Goal: Task Accomplishment & Management: Complete application form

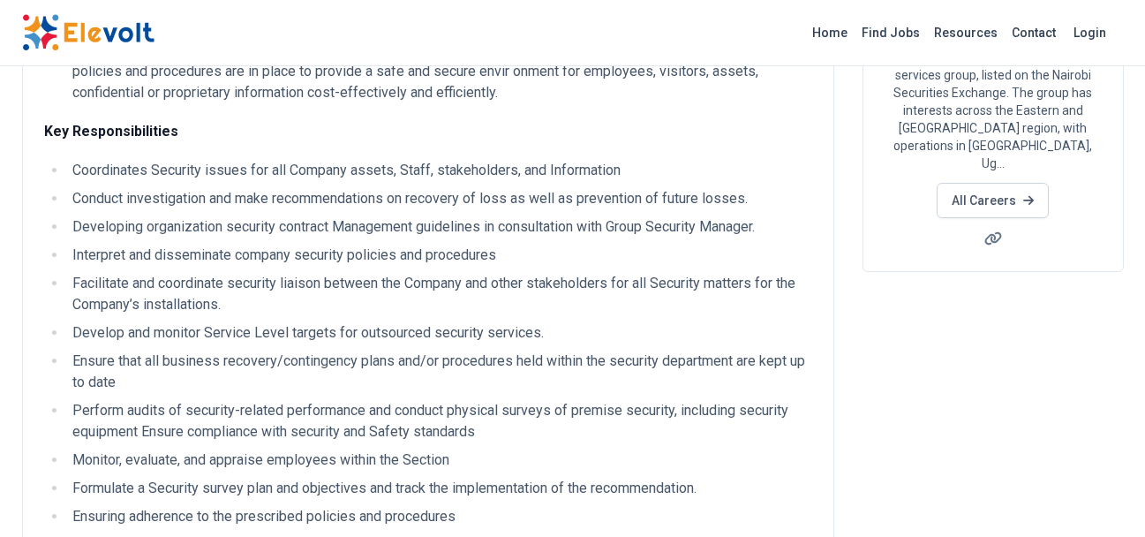
scroll to position [247, 0]
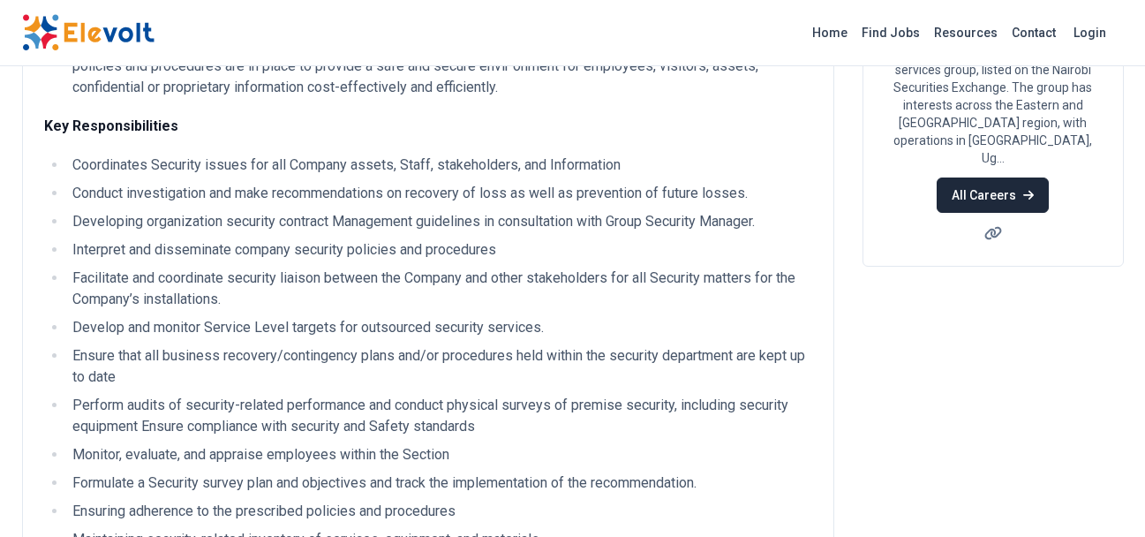
click at [1010, 178] on link "All Careers" at bounding box center [993, 195] width 112 height 35
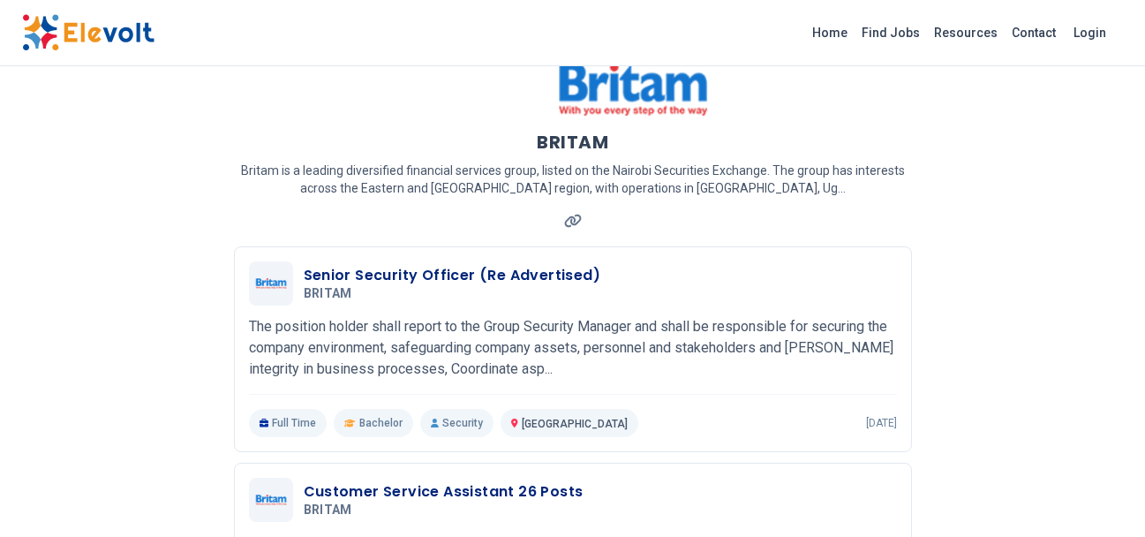
scroll to position [71, 0]
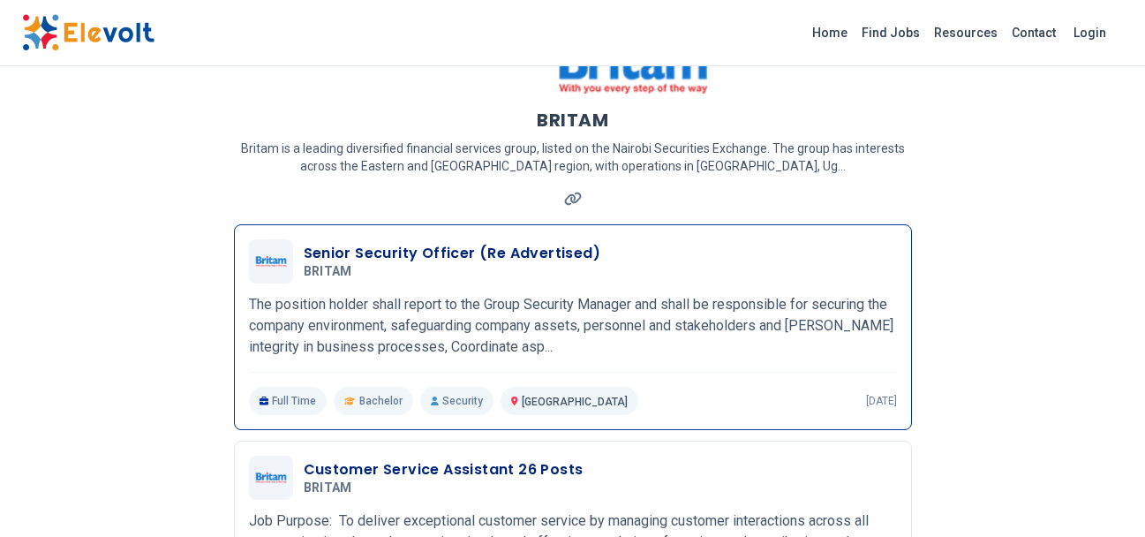
click at [506, 253] on h3 "Senior Security Officer (Re Advertised)" at bounding box center [453, 253] width 298 height 21
click at [527, 398] on span "[GEOGRAPHIC_DATA]" at bounding box center [575, 402] width 106 height 12
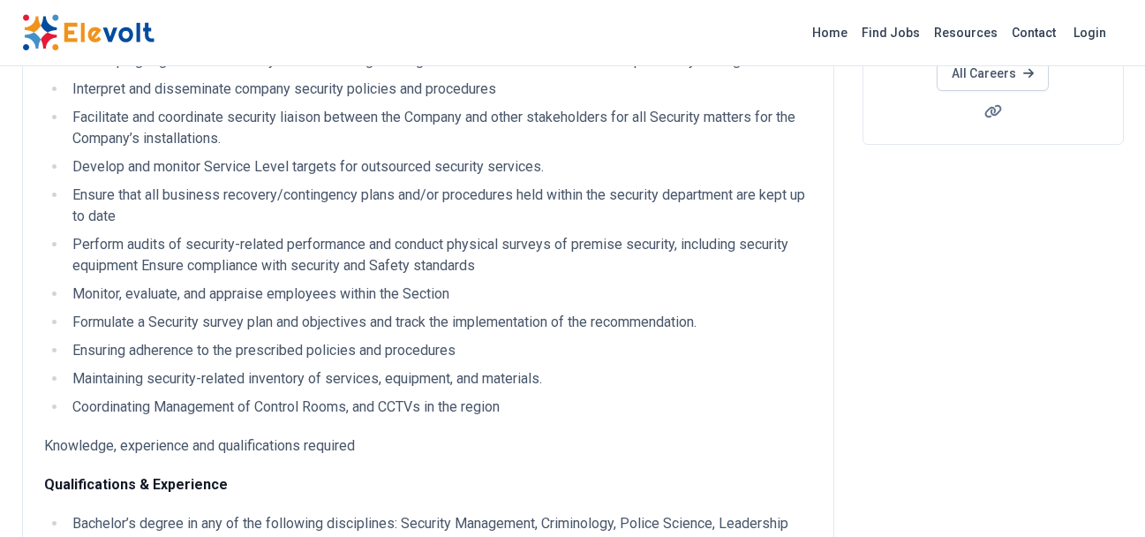
scroll to position [389, 0]
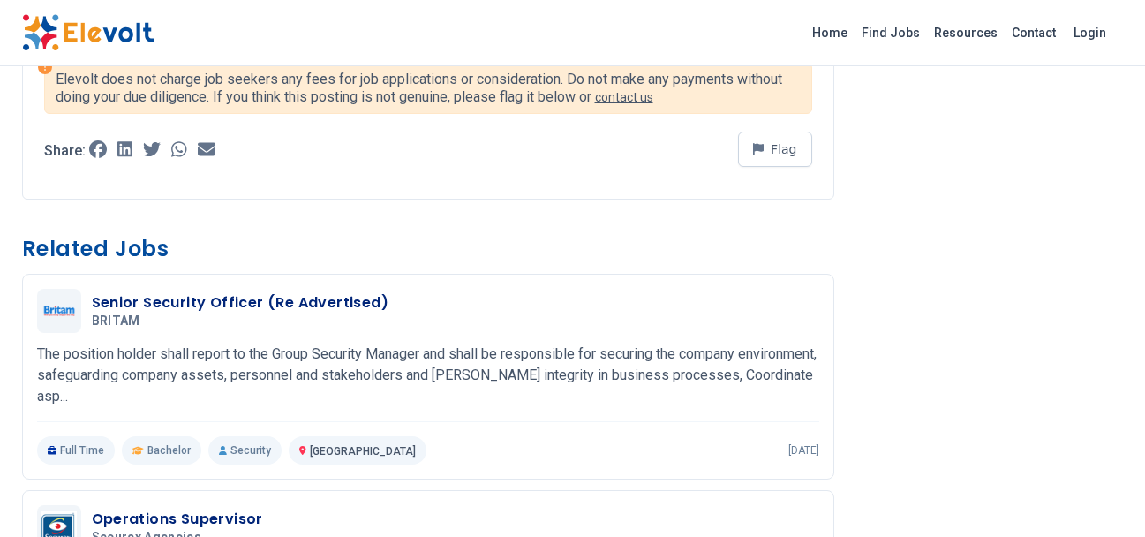
scroll to position [1484, 0]
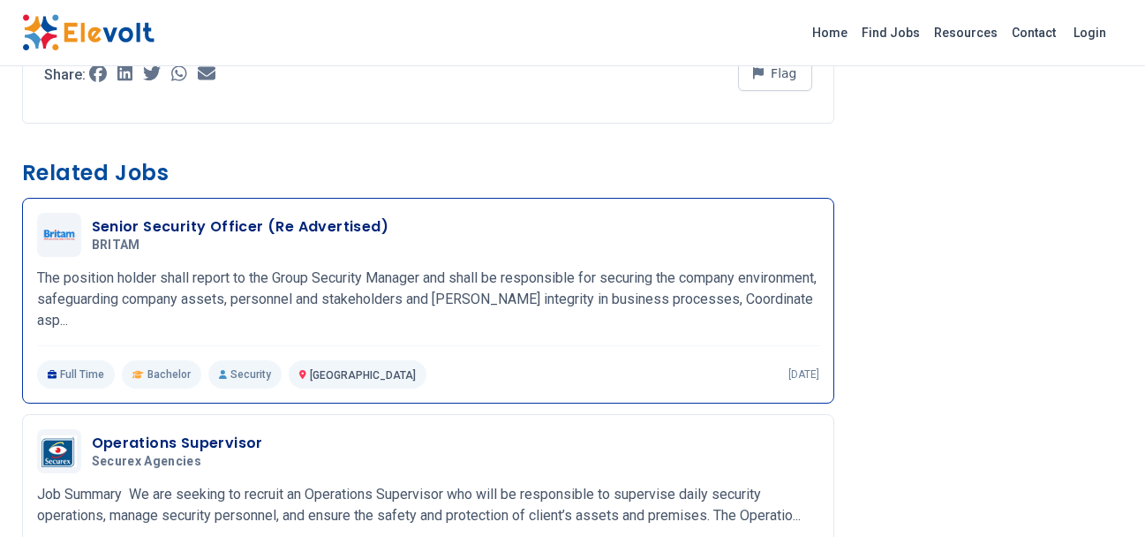
click at [245, 373] on p "Security" at bounding box center [244, 374] width 73 height 28
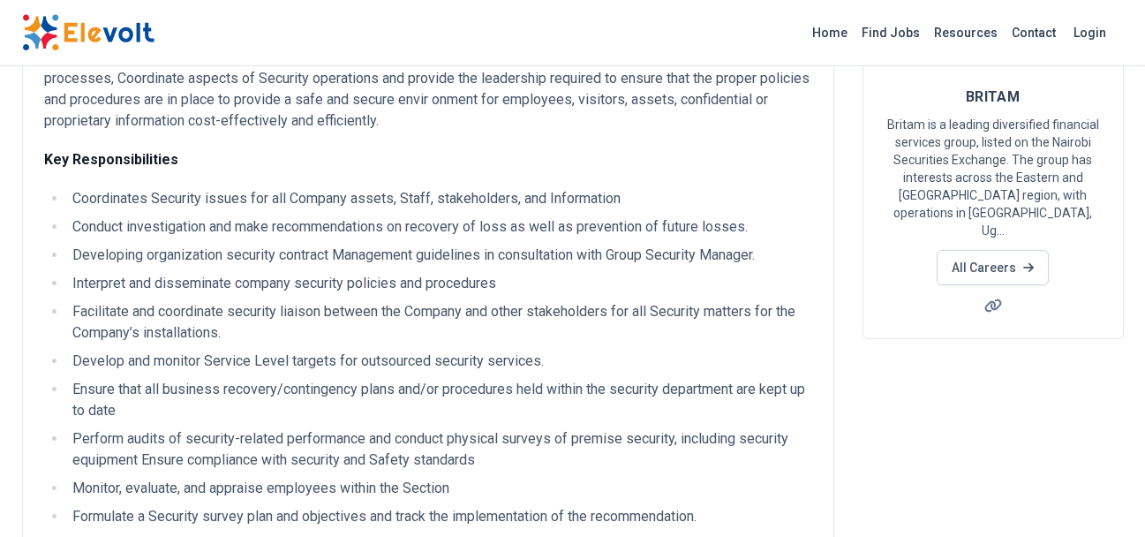
scroll to position [177, 0]
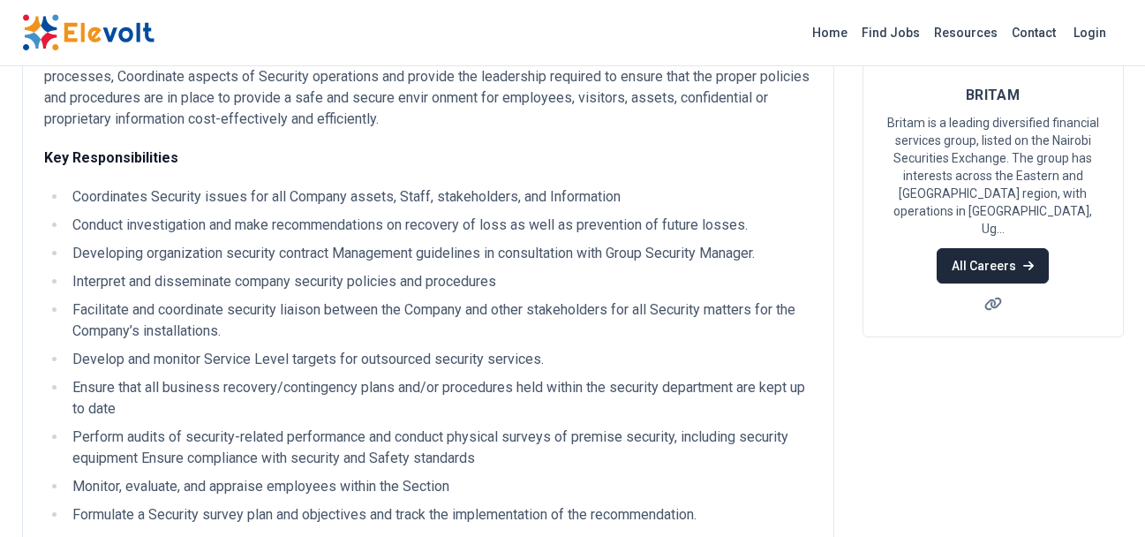
click at [1001, 248] on link "All Careers" at bounding box center [993, 265] width 112 height 35
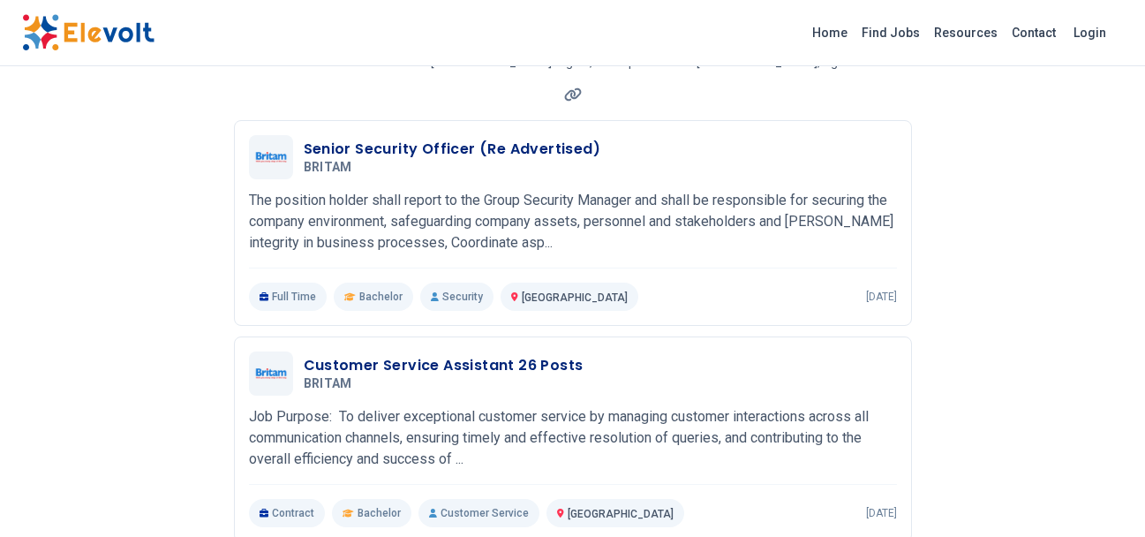
scroll to position [177, 0]
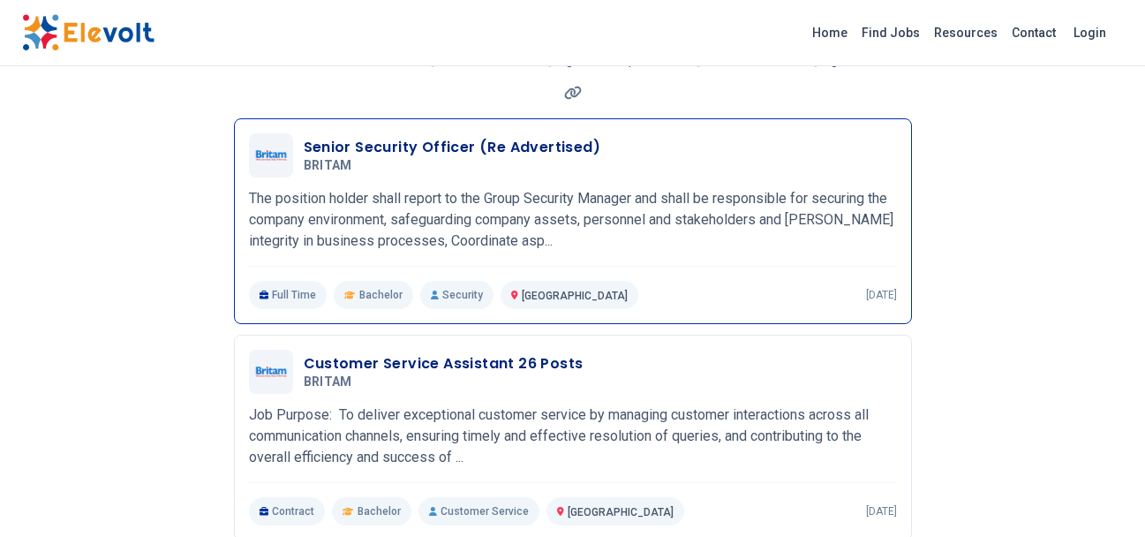
click at [525, 302] on span "Nairobi KE" at bounding box center [575, 294] width 106 height 21
click at [533, 291] on span "[GEOGRAPHIC_DATA]" at bounding box center [575, 296] width 106 height 12
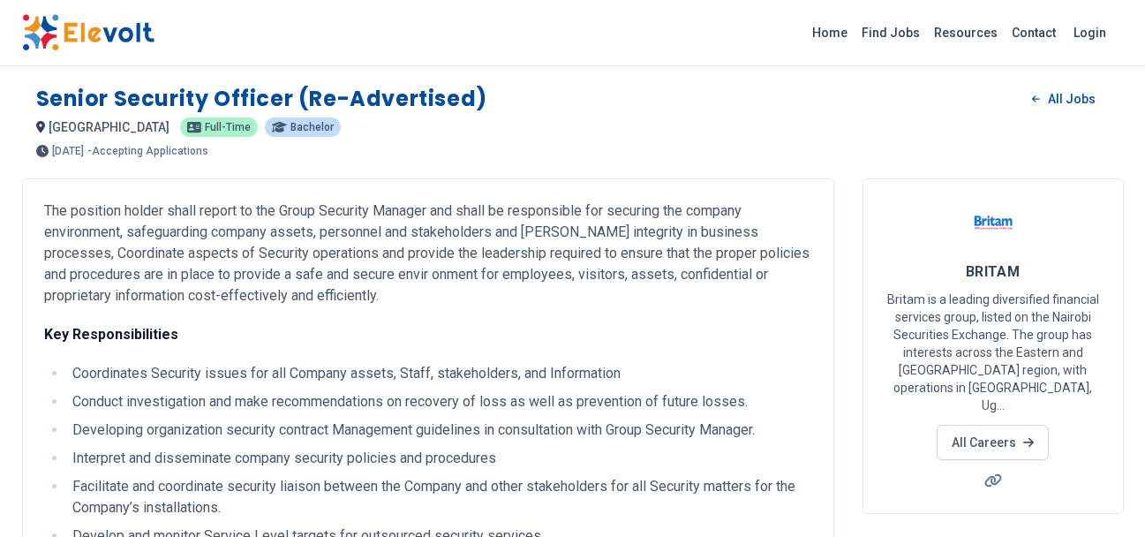
click at [525, 302] on p "The position holder shall report to the Group Security Manager and shall be res…" at bounding box center [428, 253] width 768 height 106
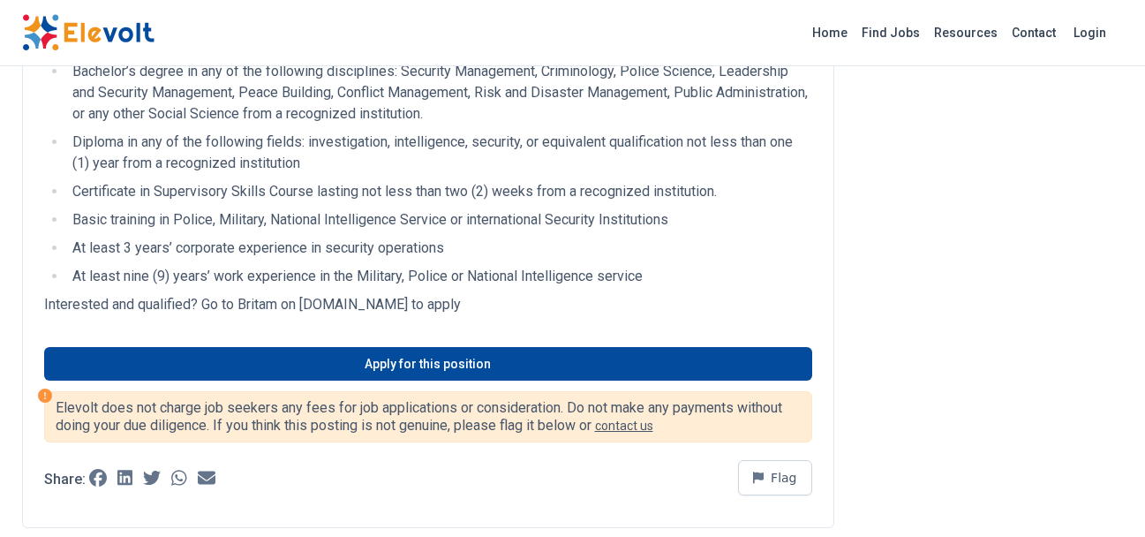
scroll to position [917, 0]
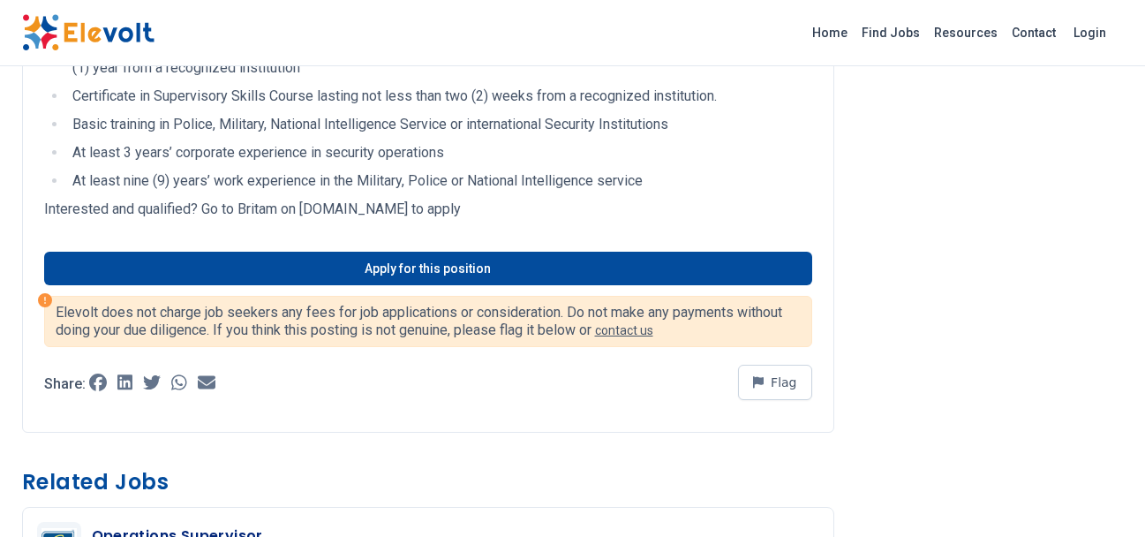
click at [518, 297] on div "Elevolt does not charge job seekers any fees for job applications or considerat…" at bounding box center [428, 321] width 768 height 51
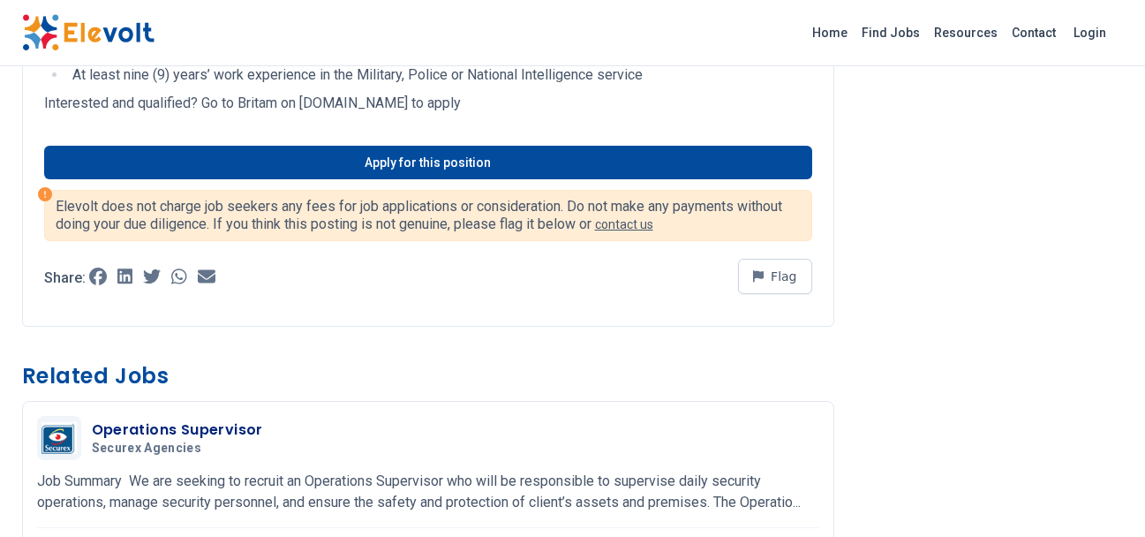
scroll to position [1058, 0]
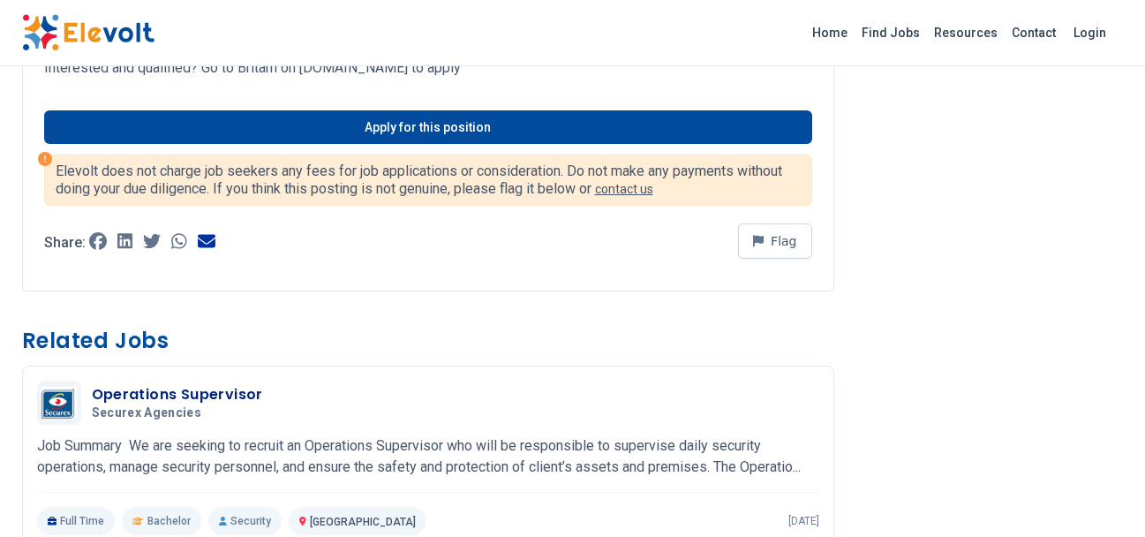
click at [207, 242] on icon at bounding box center [207, 240] width 18 height 13
click at [182, 244] on icon at bounding box center [179, 241] width 16 height 18
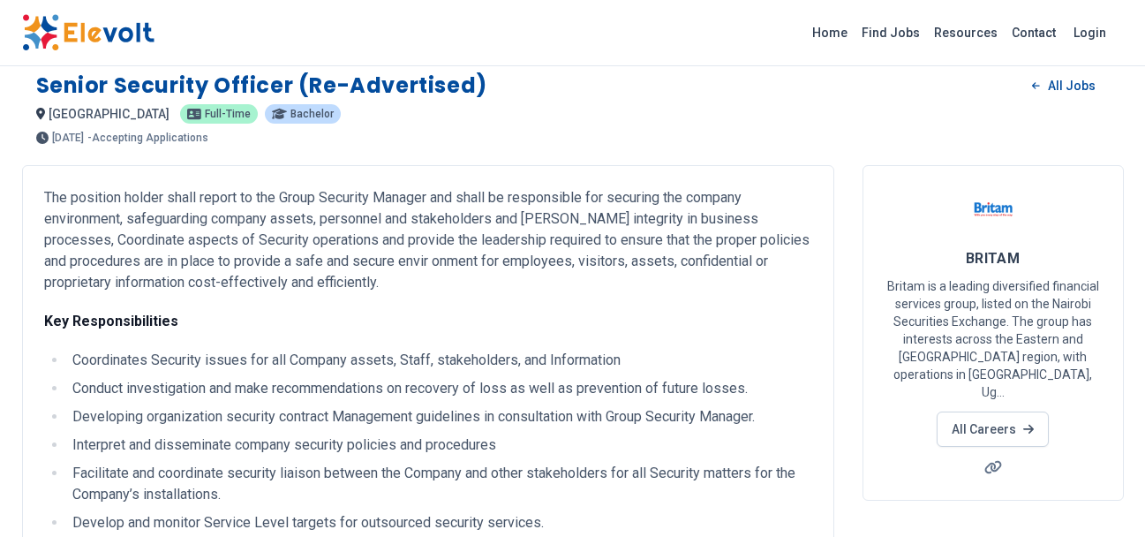
scroll to position [0, 0]
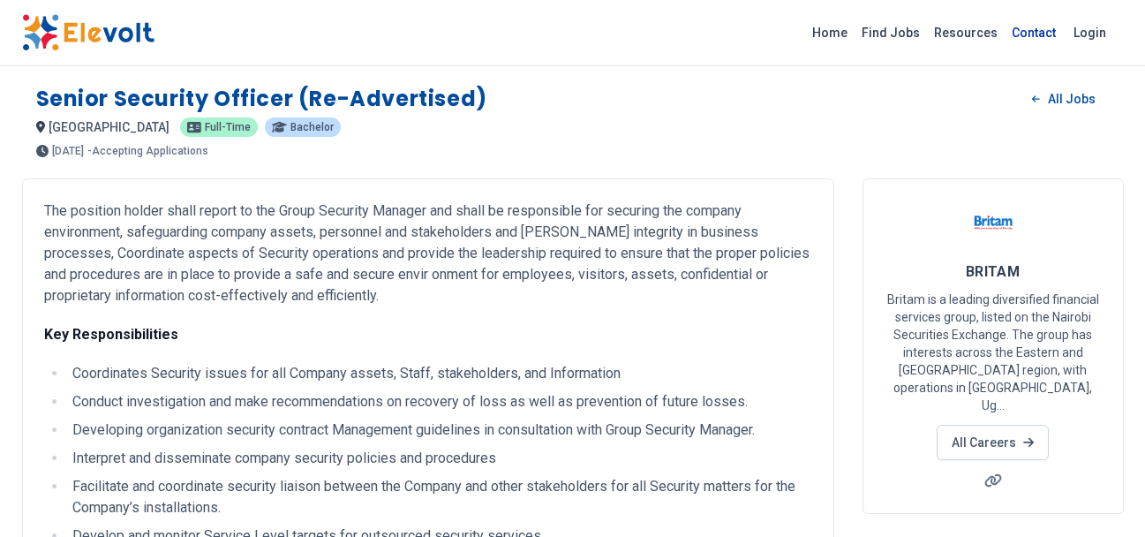
click at [1035, 32] on link "Contact" at bounding box center [1034, 33] width 58 height 28
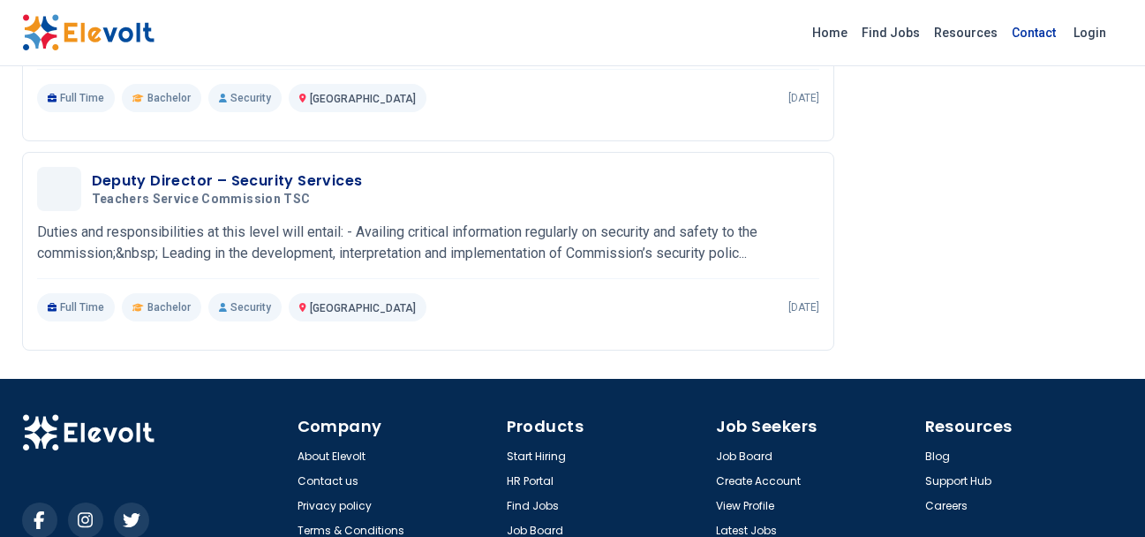
scroll to position [1484, 0]
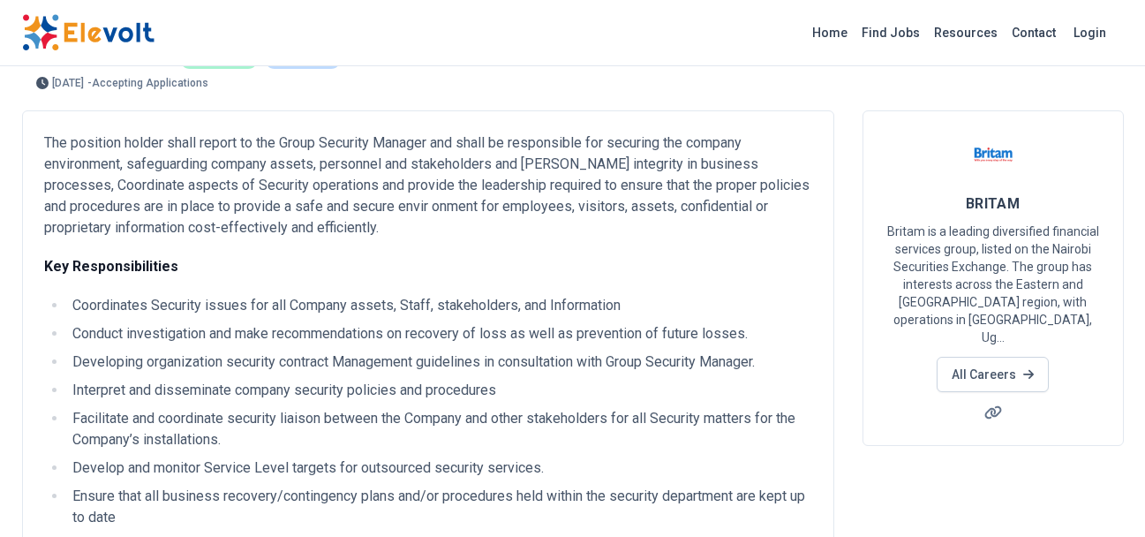
scroll to position [71, 0]
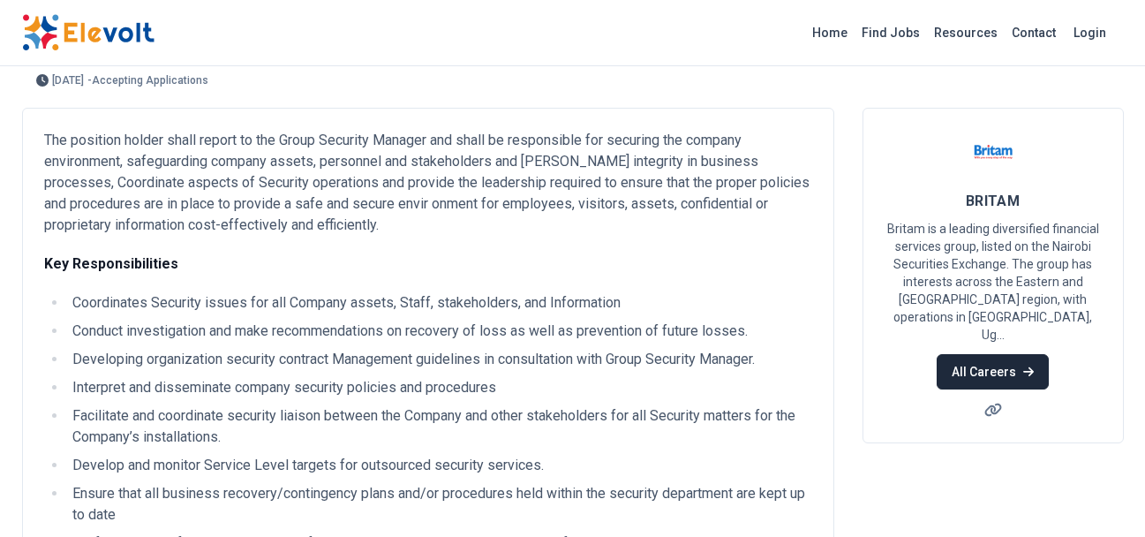
click at [979, 354] on link "All Careers" at bounding box center [993, 371] width 112 height 35
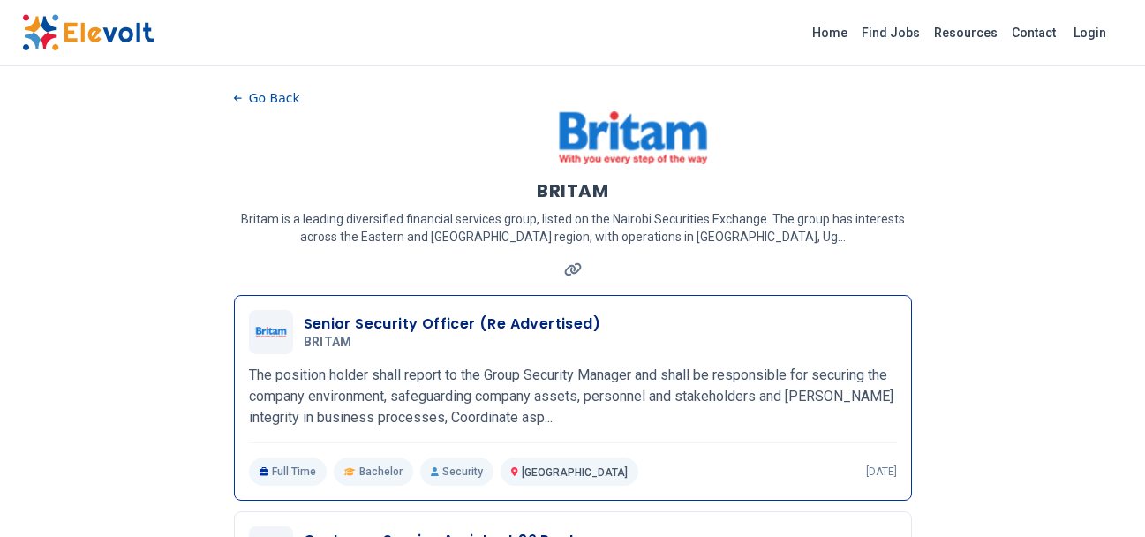
click at [652, 480] on div "Full Time Bachelor Security [GEOGRAPHIC_DATA] KE [DATE]" at bounding box center [573, 471] width 648 height 28
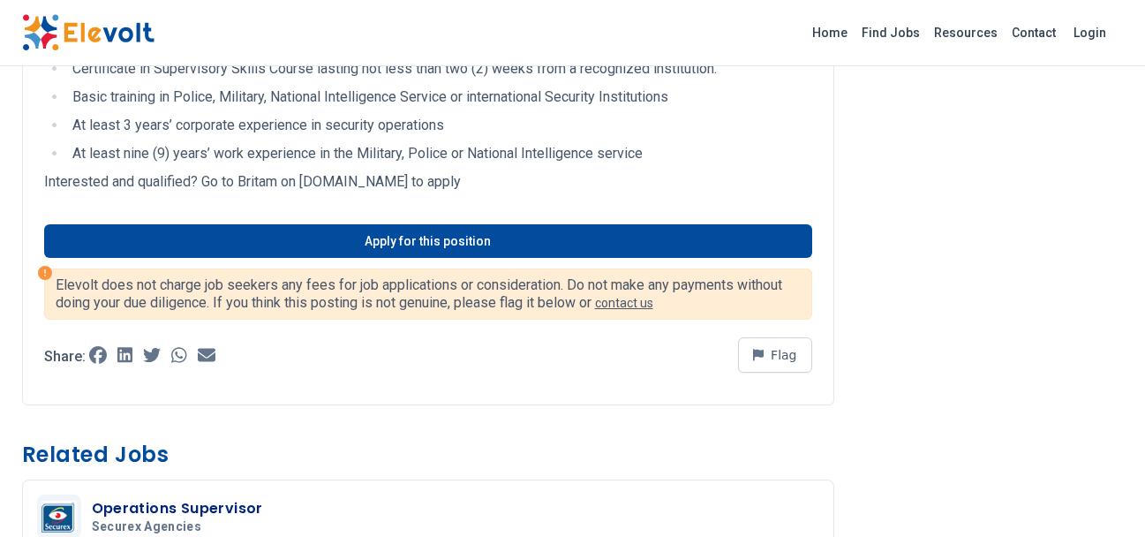
scroll to position [954, 0]
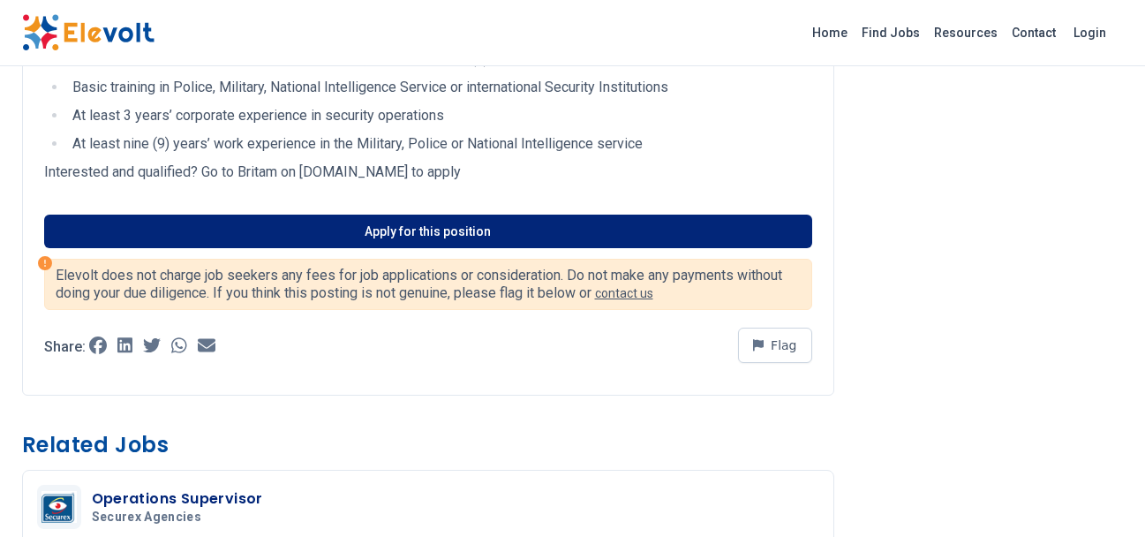
click at [429, 228] on link "Apply for this position" at bounding box center [428, 232] width 768 height 34
click at [317, 228] on link "Apply for this position" at bounding box center [428, 232] width 768 height 34
